Goal: Task Accomplishment & Management: Complete application form

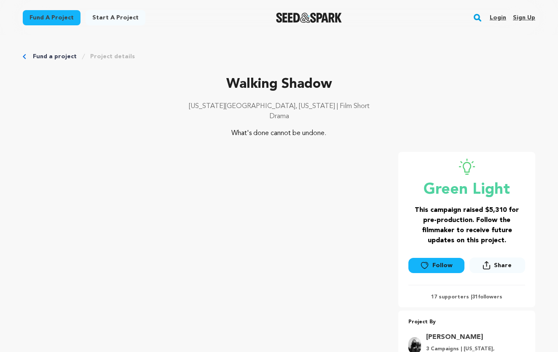
scroll to position [44, 0]
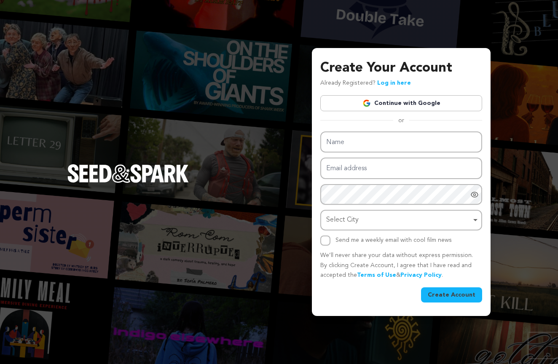
click at [376, 107] on link "Continue with Google" at bounding box center [401, 103] width 162 height 16
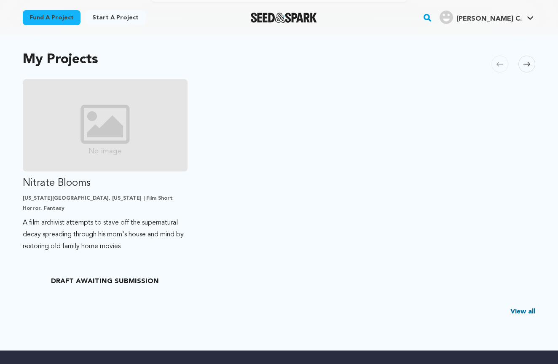
scroll to position [224, 0]
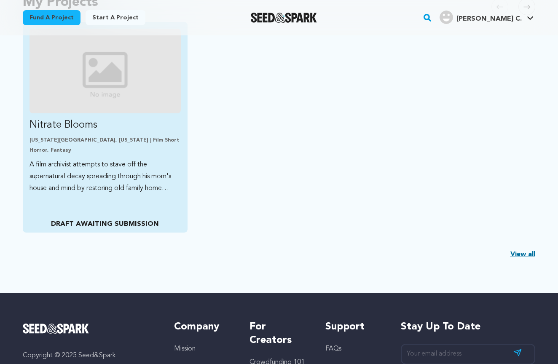
click at [118, 74] on img "Fund Nitrate Blooms" at bounding box center [105, 71] width 151 height 85
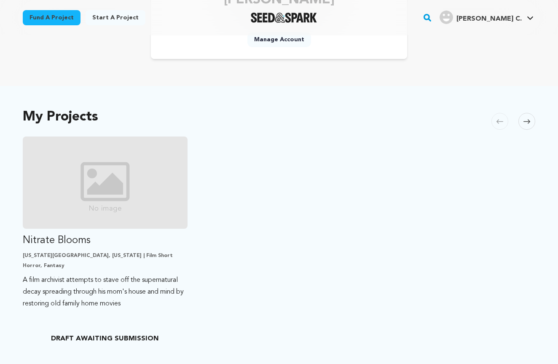
scroll to position [256, 0]
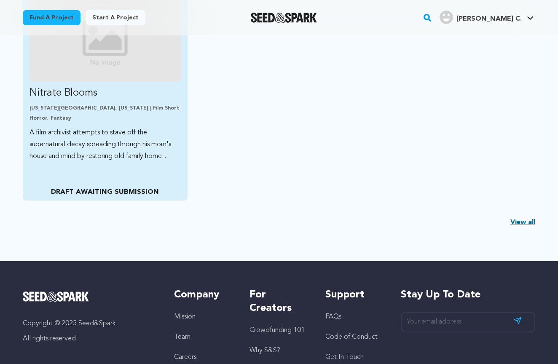
click at [115, 192] on p "DRAFT AWAITING SUBMISSION" at bounding box center [105, 192] width 151 height 10
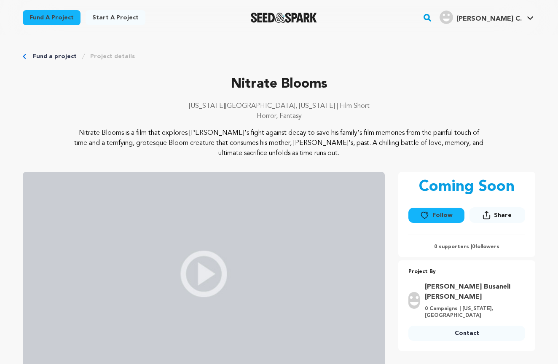
click at [21, 56] on div "Fund a project Project details Nitrate Blooms New York City, New York | Film Sh…" at bounding box center [278, 332] width 539 height 594
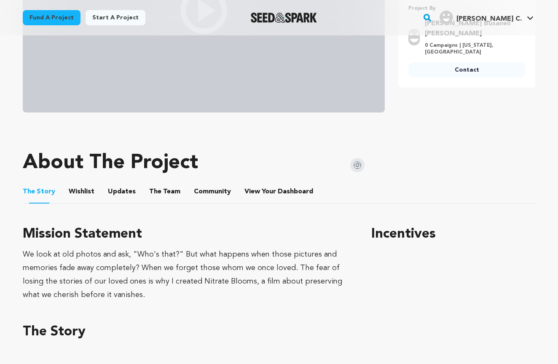
scroll to position [303, 0]
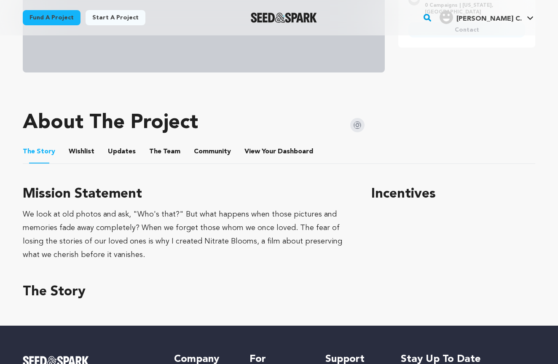
click at [402, 187] on h1 "Incentives" at bounding box center [453, 194] width 164 height 20
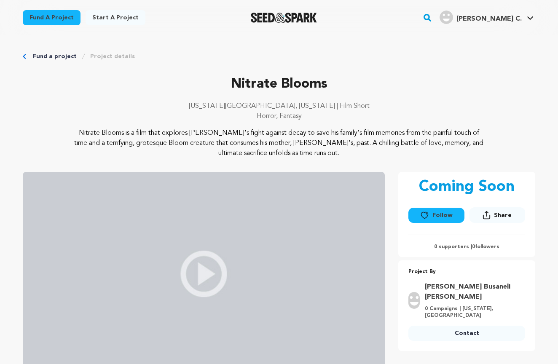
scroll to position [0, 0]
click at [113, 19] on link "Start a project" at bounding box center [116, 17] width 60 height 15
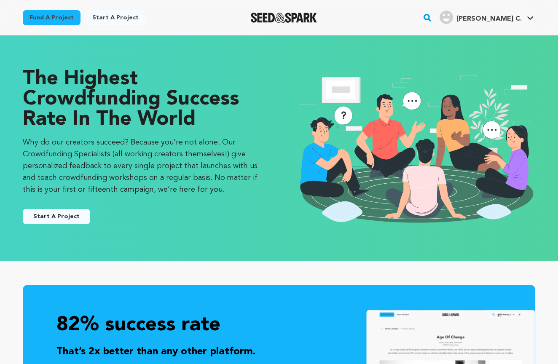
click at [74, 210] on button "Start A Project" at bounding box center [56, 216] width 67 height 15
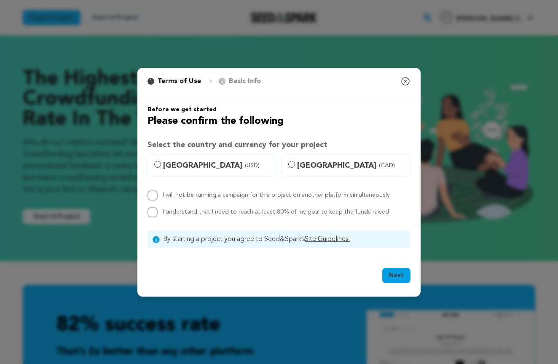
click at [194, 152] on div "Before we get started Please confirm the following Select the country and curre…" at bounding box center [279, 176] width 263 height 142
click at [189, 164] on span "United States (USD)" at bounding box center [217, 166] width 108 height 12
click at [161, 164] on input "United States (USD)" at bounding box center [157, 164] width 7 height 7
radio input "true"
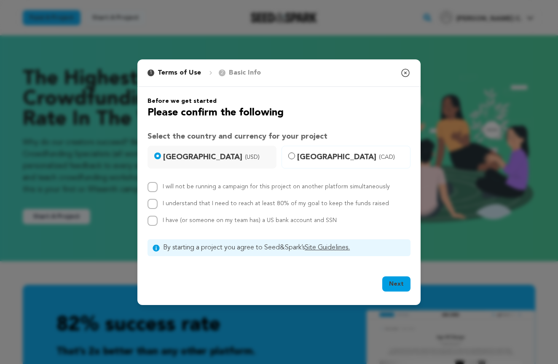
click at [204, 201] on label "I understand that I need to reach at least 80% of my goal to keep the funds rai…" at bounding box center [276, 204] width 226 height 6
click at [158, 201] on input "I understand that I need to reach at least 80% of my goal to keep the funds rai…" at bounding box center [153, 204] width 10 height 10
checkbox input "true"
click at [201, 185] on label "I will not be running a campaign for this project on another platform simultane…" at bounding box center [276, 187] width 227 height 6
click at [158, 185] on input "I will not be running a campaign for this project on another platform simultane…" at bounding box center [153, 187] width 10 height 10
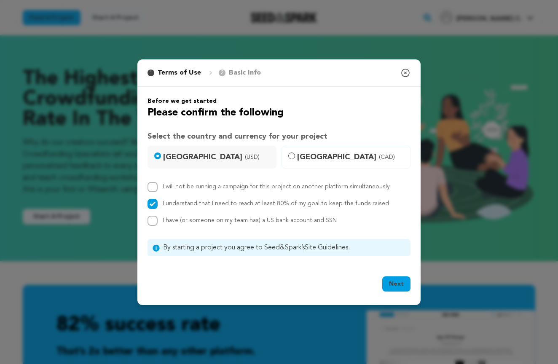
checkbox input "true"
click at [200, 222] on span "I have (or someone on my team has) a US bank account and SSN" at bounding box center [250, 220] width 174 height 6
click at [158, 222] on input "I have (or someone on my team has) a US bank account and SSN" at bounding box center [153, 221] width 10 height 10
checkbox input "true"
click at [400, 286] on button "Next" at bounding box center [396, 283] width 28 height 15
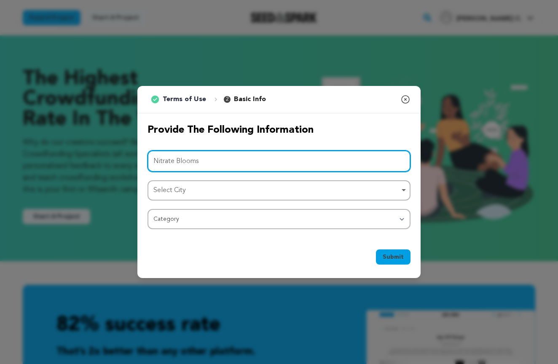
click at [200, 192] on div "Select City Remove item" at bounding box center [276, 191] width 246 height 12
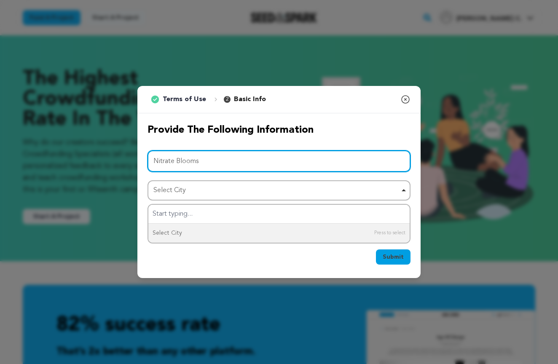
click at [212, 162] on input "Nitrate Blooms" at bounding box center [279, 160] width 263 height 21
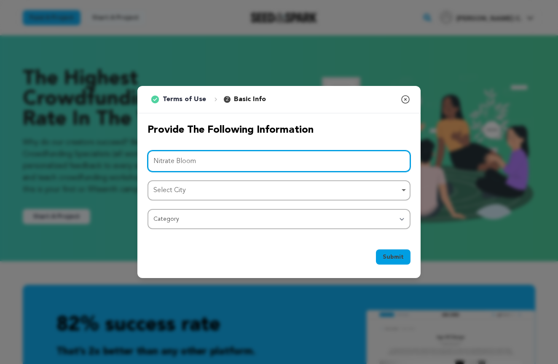
type input "Nitrate Blooms"
click at [268, 189] on div "Select City Remove item" at bounding box center [276, 191] width 246 height 12
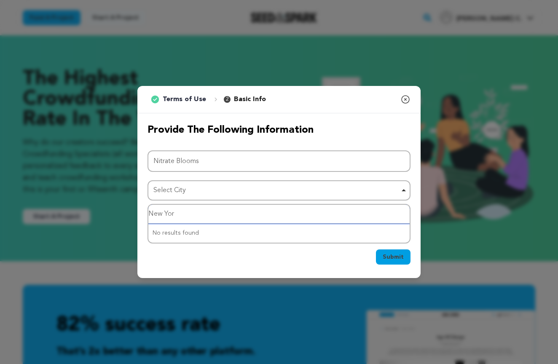
type input "New York"
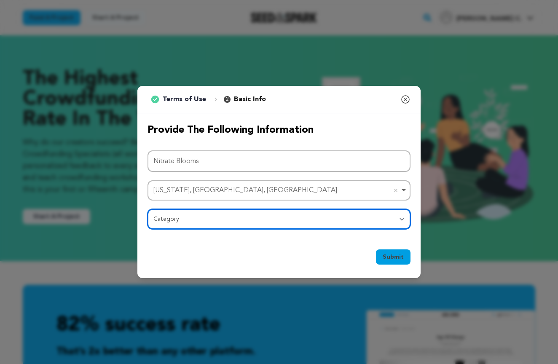
select select "383"
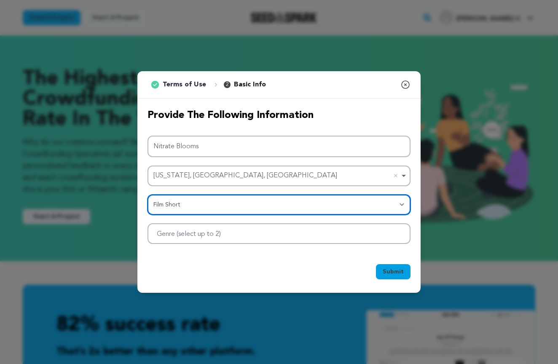
click at [365, 235] on div at bounding box center [279, 233] width 263 height 21
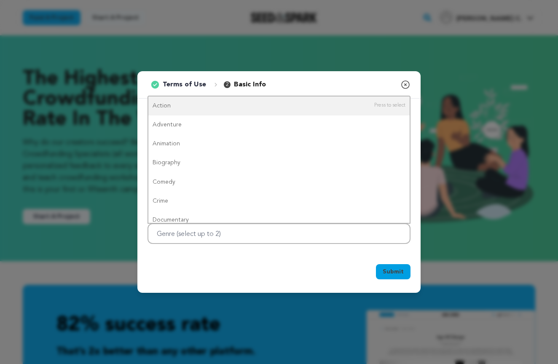
click at [403, 83] on icon "button" at bounding box center [405, 85] width 10 height 10
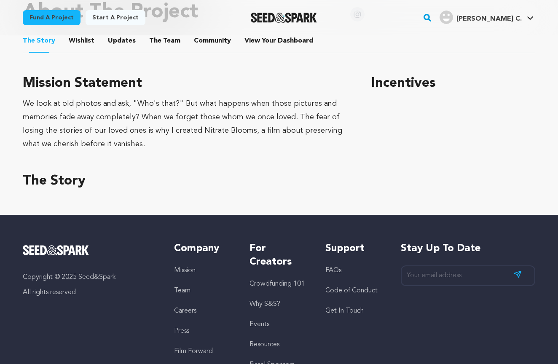
scroll to position [357, 0]
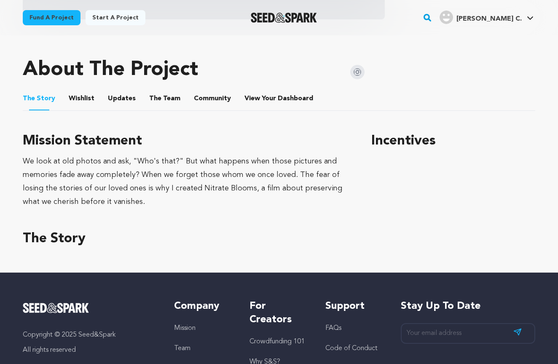
click at [391, 148] on h1 "Incentives" at bounding box center [453, 141] width 164 height 20
click at [292, 96] on span "Dashboard" at bounding box center [295, 99] width 35 height 10
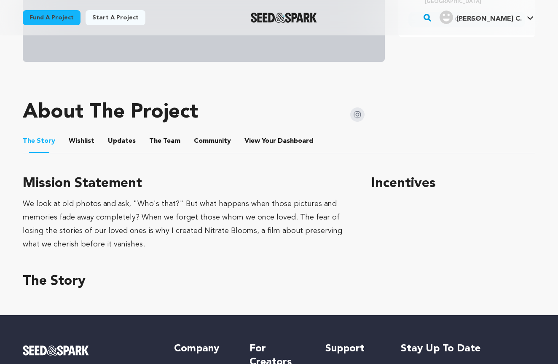
scroll to position [314, 0]
click at [527, 19] on icon at bounding box center [530, 18] width 7 height 4
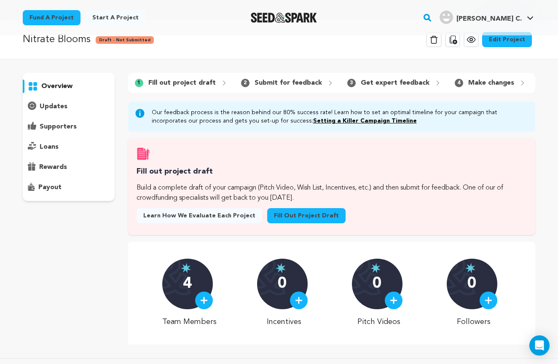
scroll to position [7, 0]
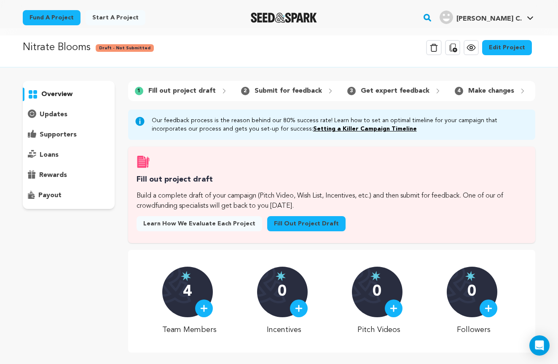
click at [221, 91] on icon at bounding box center [224, 91] width 7 height 7
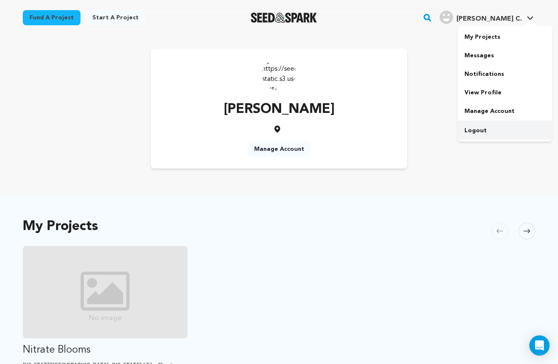
click at [470, 131] on link "Logout" at bounding box center [505, 130] width 94 height 19
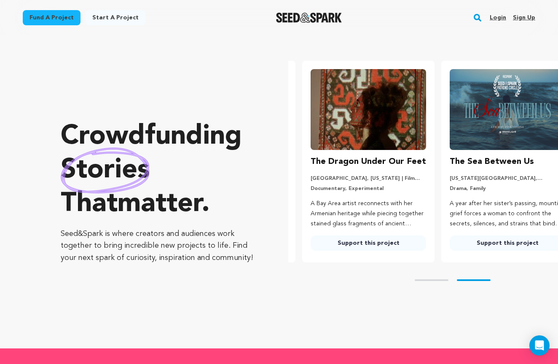
scroll to position [0, 146]
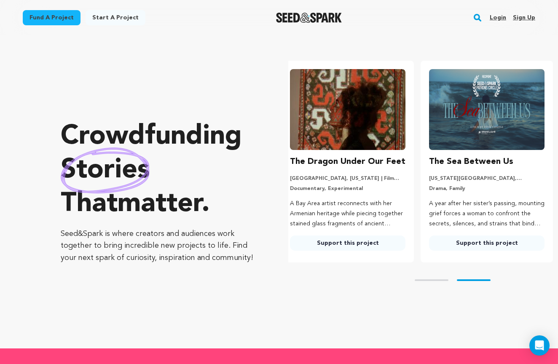
click at [505, 19] on link "Login" at bounding box center [498, 17] width 16 height 13
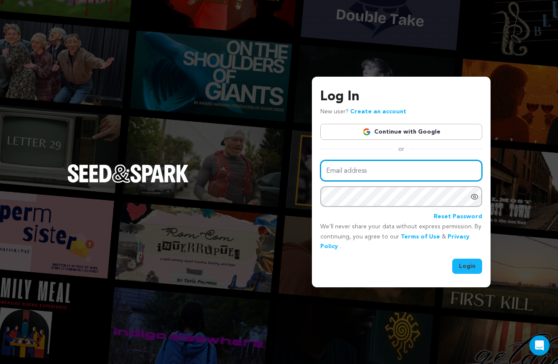
paste input "nitrateblooms@gmail.com"
type input "nitrateblooms@gmail.com"
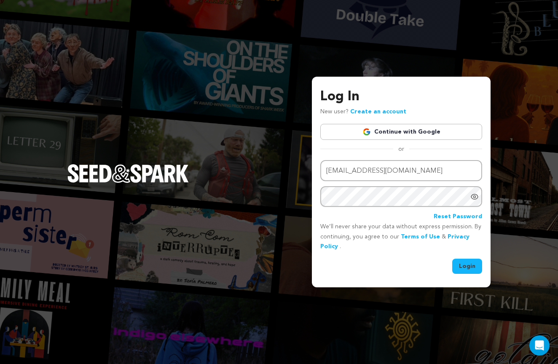
click at [467, 266] on button "Login" at bounding box center [467, 266] width 30 height 15
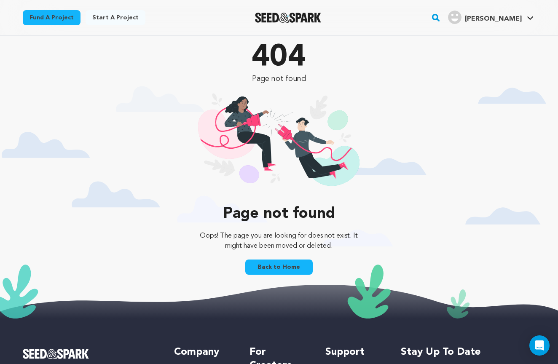
click at [284, 272] on link "Back to Home" at bounding box center [278, 267] width 67 height 15
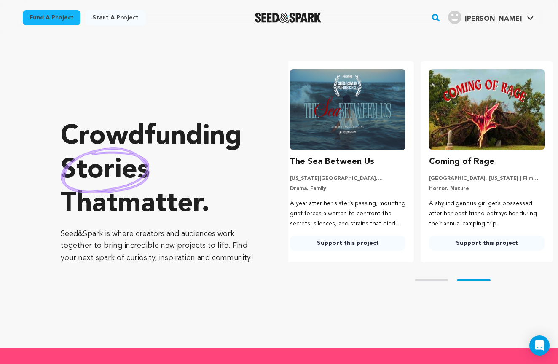
click at [118, 16] on link "Start a project" at bounding box center [116, 17] width 60 height 15
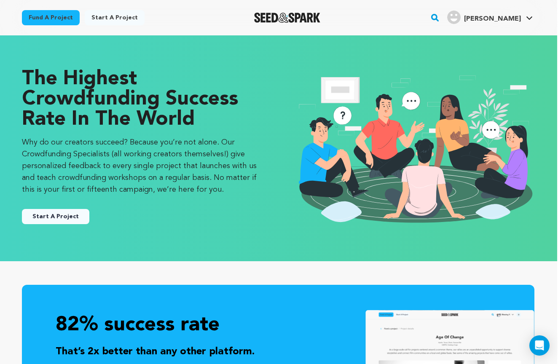
scroll to position [0, 1]
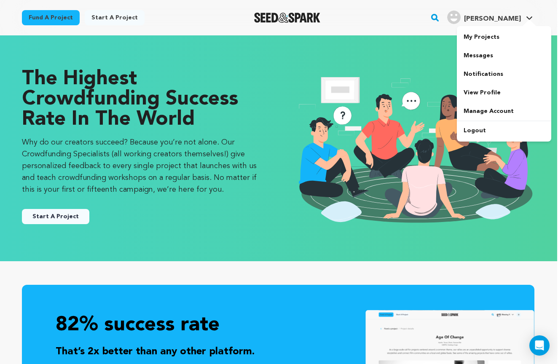
click at [528, 14] on link "[PERSON_NAME] Busaneli [PERSON_NAME]" at bounding box center [489, 16] width 89 height 15
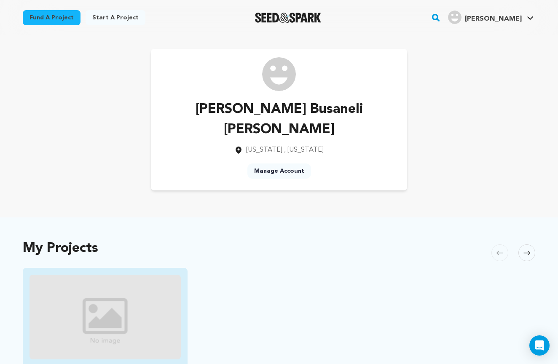
scroll to position [63, 0]
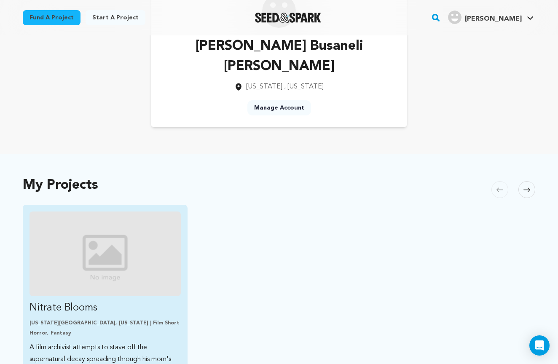
click at [94, 238] on img "Fund Nitrate Blooms" at bounding box center [105, 254] width 151 height 85
